Goal: Information Seeking & Learning: Learn about a topic

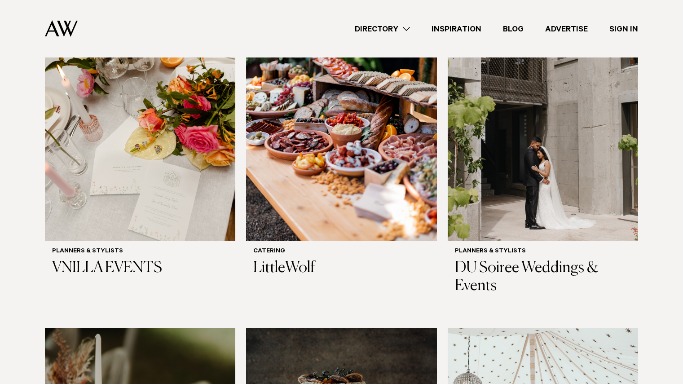
scroll to position [378, 0]
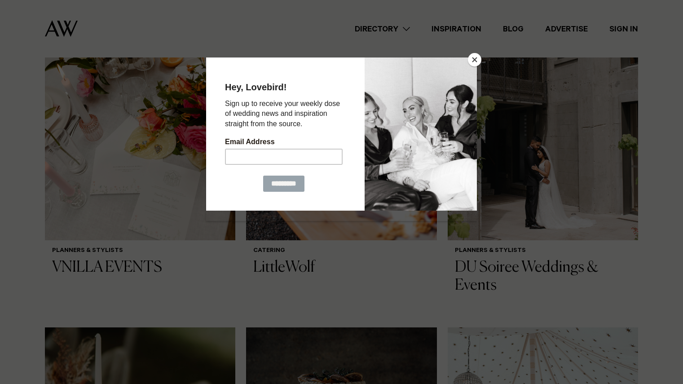
click at [479, 57] on button "Close" at bounding box center [474, 59] width 13 height 13
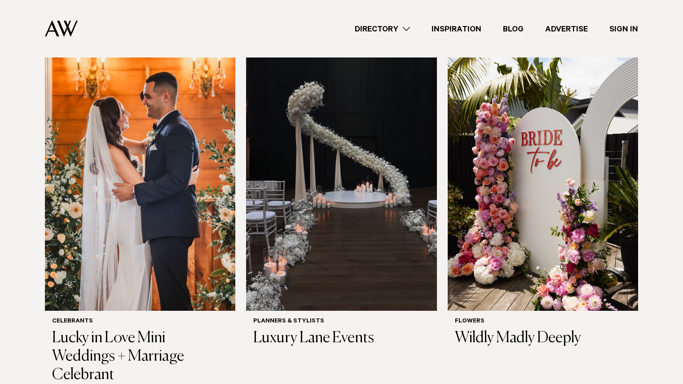
scroll to position [976, 0]
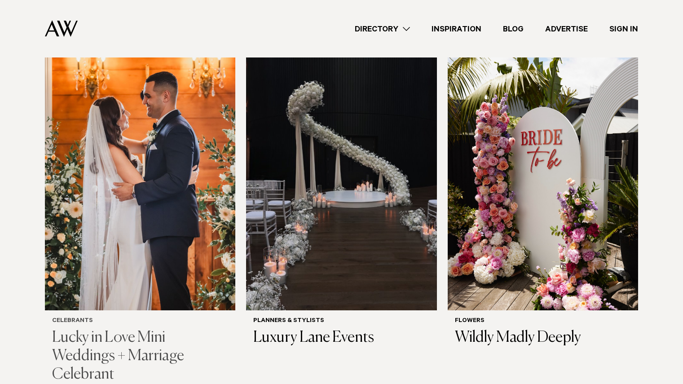
click at [115, 329] on h3 "Lucky in Love Mini Weddings + Marriage Celebrant" at bounding box center [140, 356] width 176 height 55
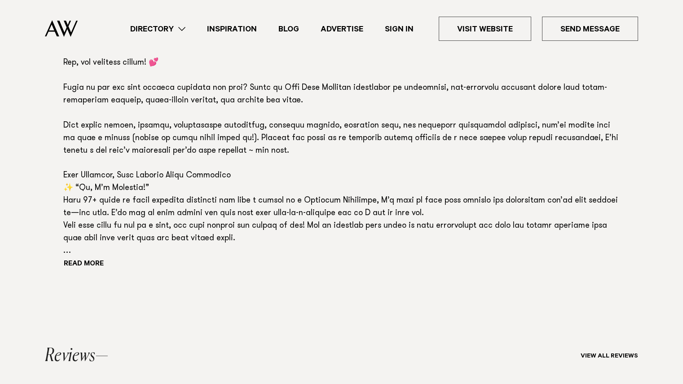
scroll to position [725, 0]
click at [78, 268] on div "Read more" at bounding box center [341, 139] width 557 height 264
click at [78, 263] on button "Read more" at bounding box center [103, 263] width 81 height 13
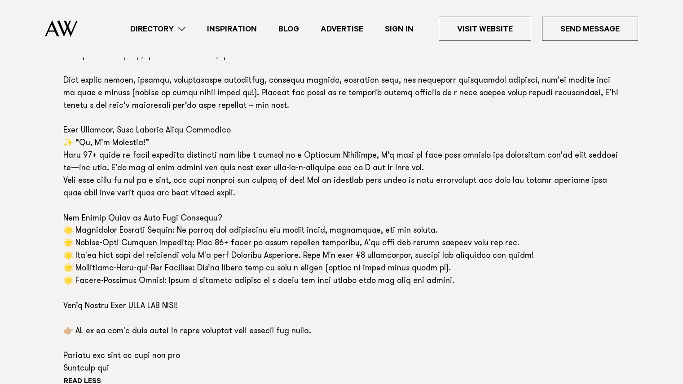
scroll to position [769, 0]
